Goal: Information Seeking & Learning: Find specific fact

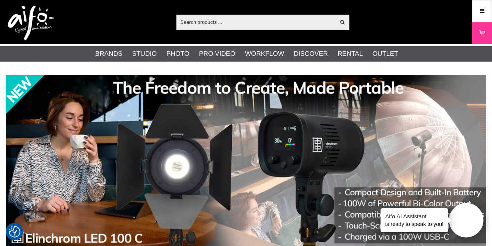
click at [215, 23] on input "text" at bounding box center [255, 22] width 159 height 12
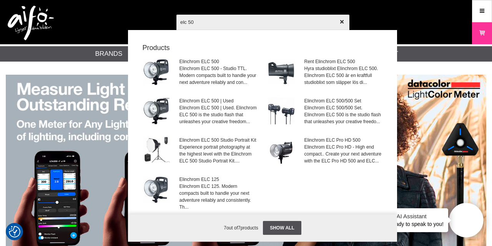
type input "elc 500"
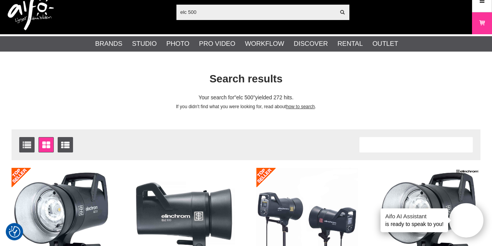
scroll to position [9, 0]
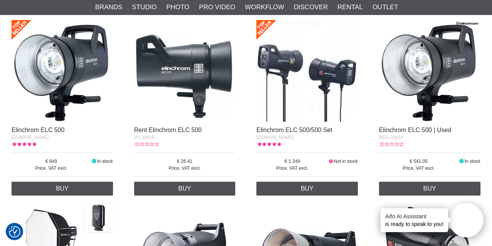
scroll to position [172, 0]
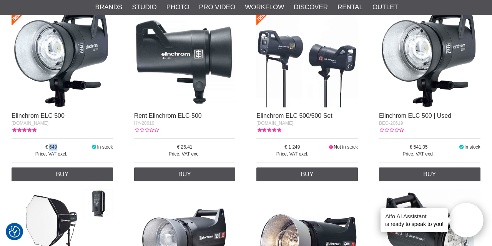
drag, startPoint x: 50, startPoint y: 146, endPoint x: 57, endPoint y: 146, distance: 6.9
click at [57, 146] on span "649" at bounding box center [52, 146] width 80 height 7
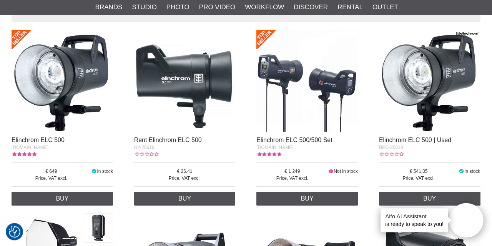
scroll to position [147, 0]
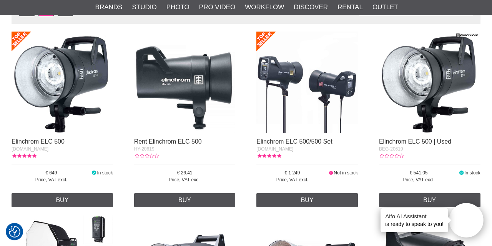
scroll to position [146, 0]
drag, startPoint x: 257, startPoint y: 149, endPoint x: 276, endPoint y: 148, distance: 19.2
click at [276, 148] on span "[DOMAIN_NAME]" at bounding box center [274, 148] width 37 height 5
click at [265, 149] on span "[DOMAIN_NAME]" at bounding box center [274, 148] width 37 height 5
drag, startPoint x: 264, startPoint y: 148, endPoint x: 282, endPoint y: 149, distance: 17.7
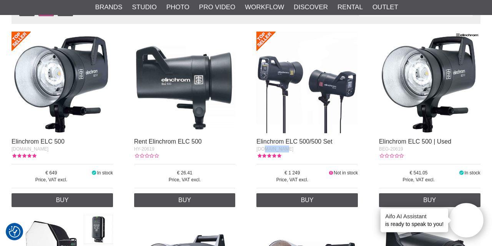
click at [282, 149] on span "[DOMAIN_NAME]" at bounding box center [274, 148] width 37 height 5
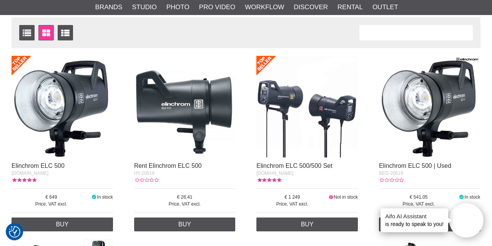
scroll to position [122, 0]
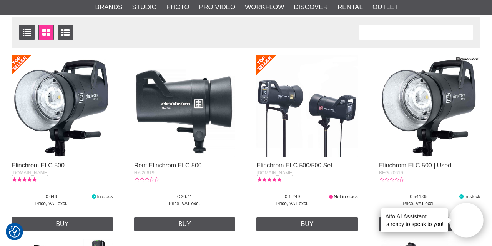
click at [284, 196] on span "1 249" at bounding box center [291, 196] width 71 height 7
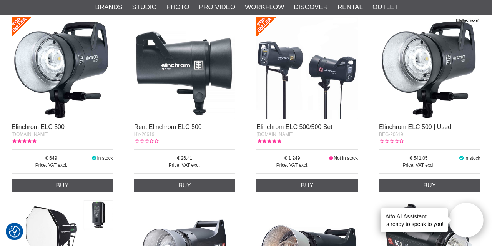
scroll to position [162, 0]
